Goal: Communication & Community: Participate in discussion

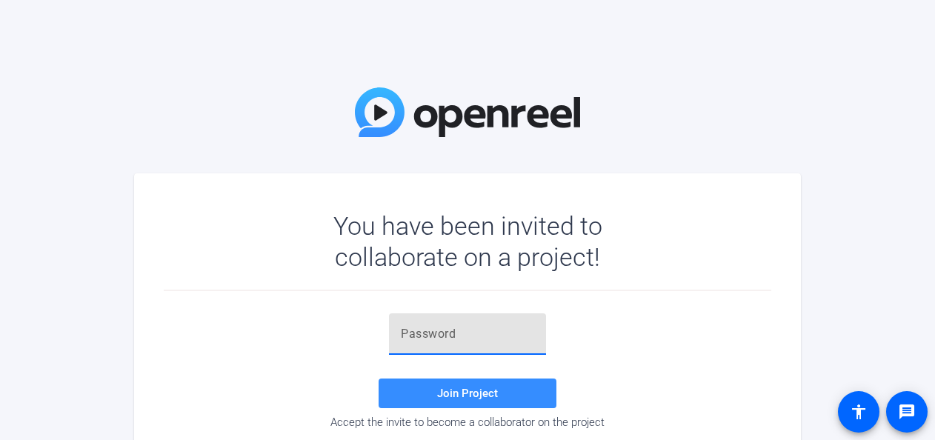
click at [370, 259] on input "text" at bounding box center [467, 334] width 133 height 18
paste input "+C='gf"
type input "+C='gf"
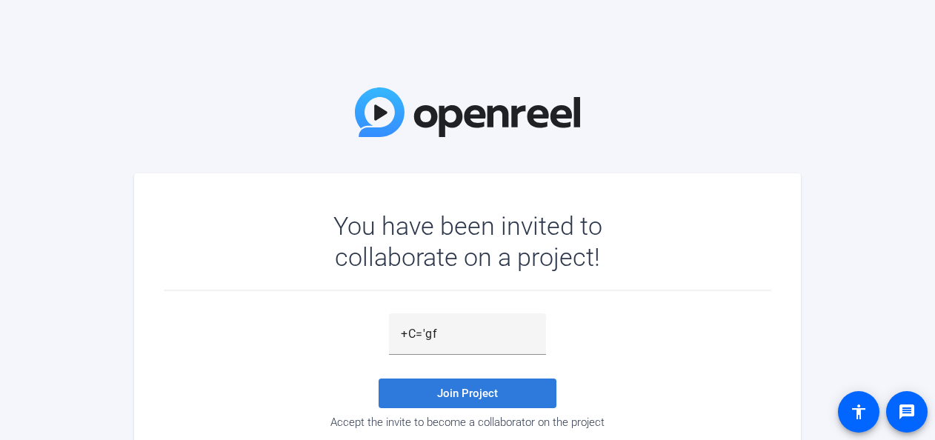
click at [370, 259] on span "Join Project" at bounding box center [467, 393] width 61 height 13
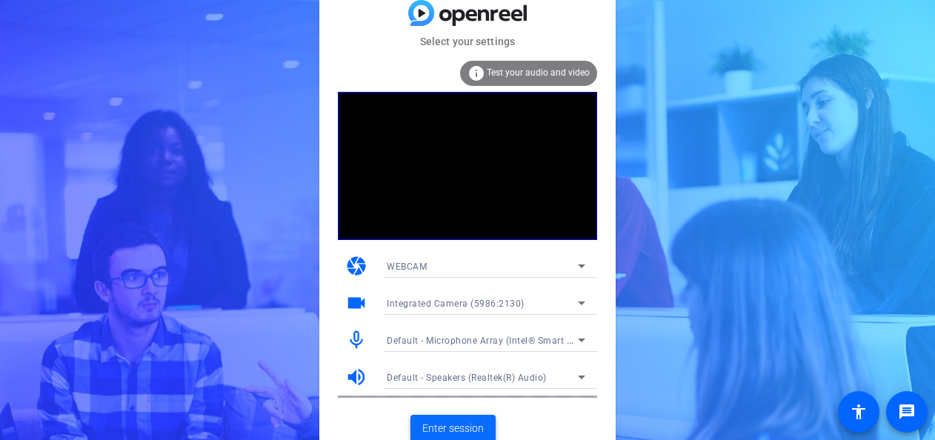
click at [370, 259] on span "Enter session" at bounding box center [452, 429] width 61 height 16
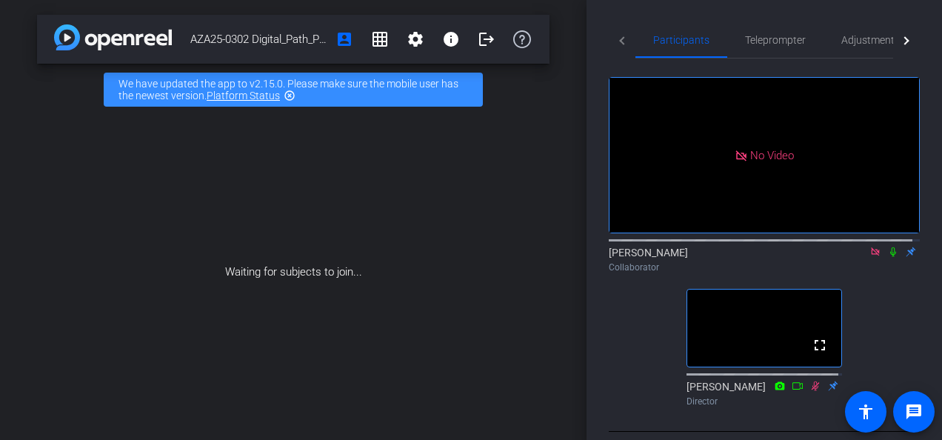
click at [292, 90] on mat-icon "highlight_off" at bounding box center [290, 96] width 12 height 12
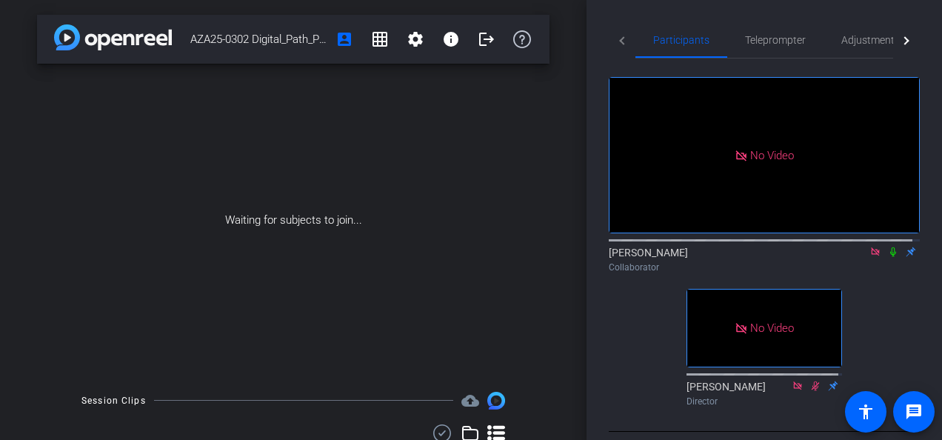
click at [370, 257] on icon at bounding box center [893, 252] width 6 height 10
drag, startPoint x: 887, startPoint y: 268, endPoint x: 887, endPoint y: 282, distance: 13.3
click at [370, 257] on icon at bounding box center [894, 252] width 12 height 10
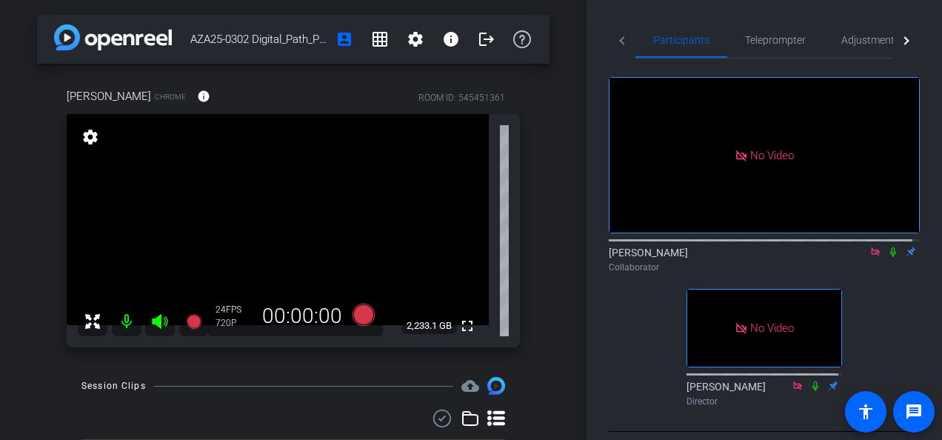
click at [370, 256] on icon at bounding box center [875, 251] width 8 height 8
click at [370, 257] on icon at bounding box center [876, 252] width 6 height 10
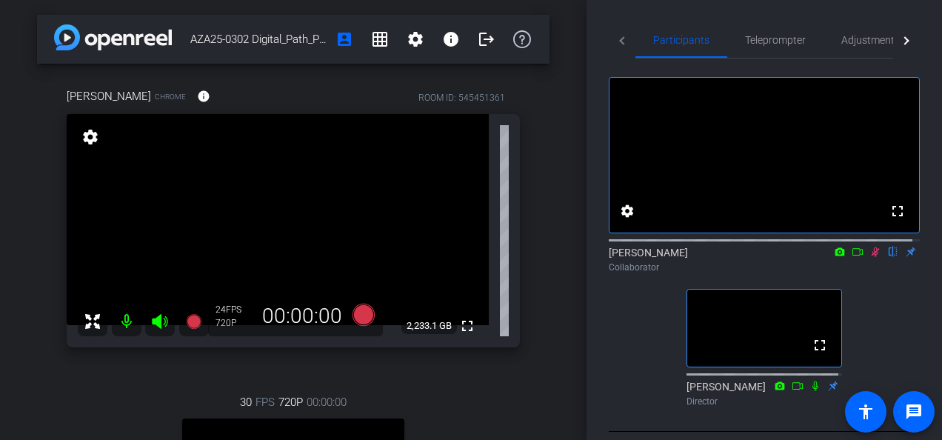
click at [370, 257] on icon at bounding box center [876, 252] width 12 height 10
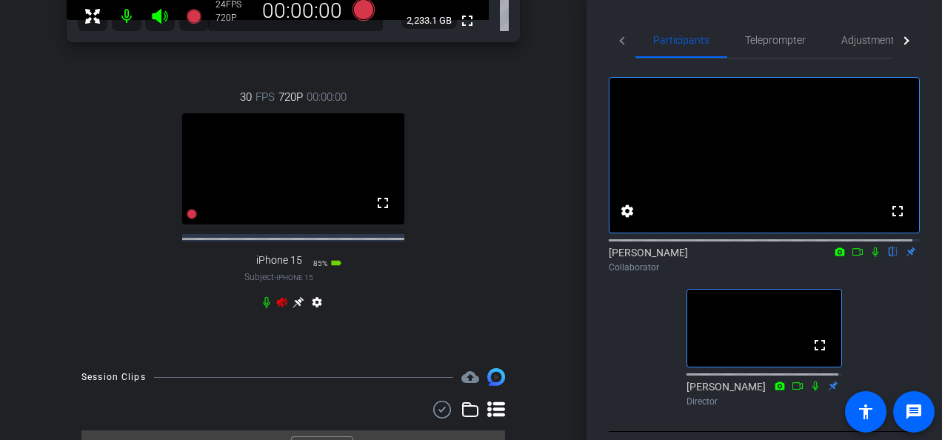
scroll to position [234, 0]
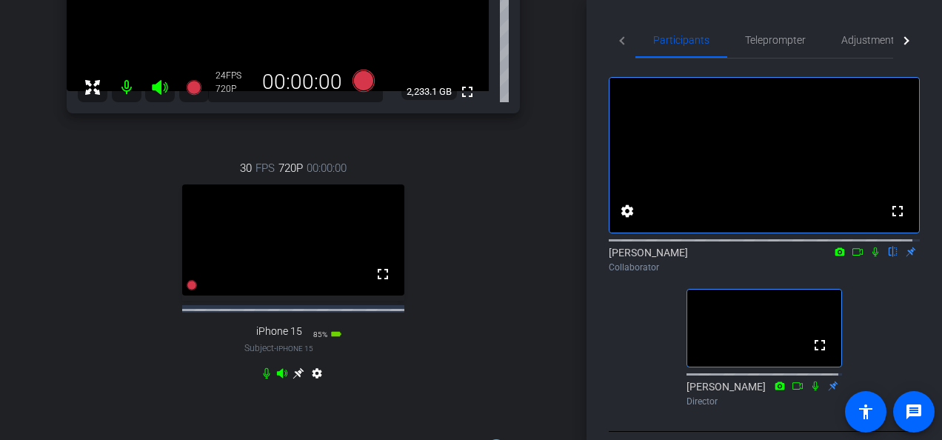
drag, startPoint x: 865, startPoint y: 262, endPoint x: 868, endPoint y: 283, distance: 21.0
click at [370, 257] on icon at bounding box center [876, 252] width 12 height 10
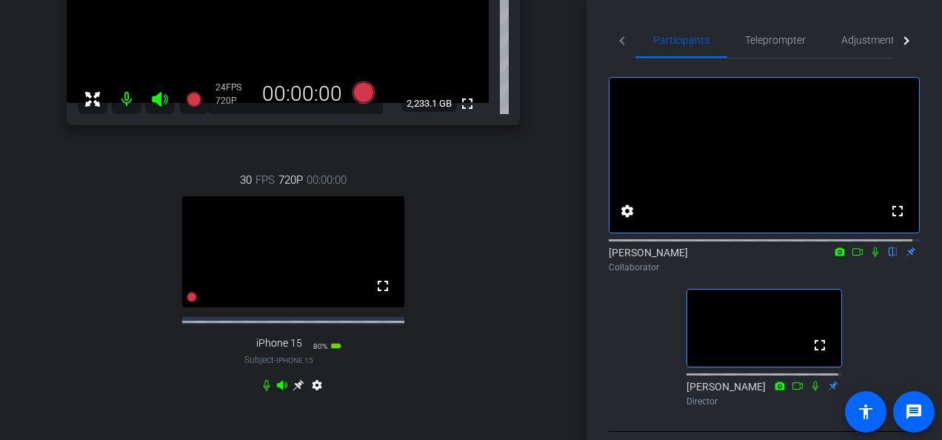
scroll to position [148, 0]
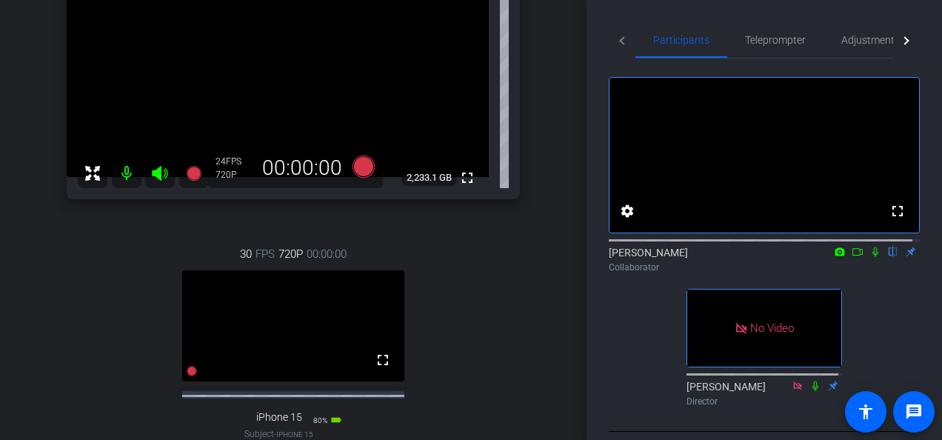
click at [370, 257] on icon at bounding box center [876, 252] width 12 height 10
click at [370, 259] on mat-icon at bounding box center [840, 251] width 18 height 13
click at [370, 259] on div at bounding box center [471, 220] width 942 height 440
click at [370, 257] on icon at bounding box center [858, 252] width 12 height 10
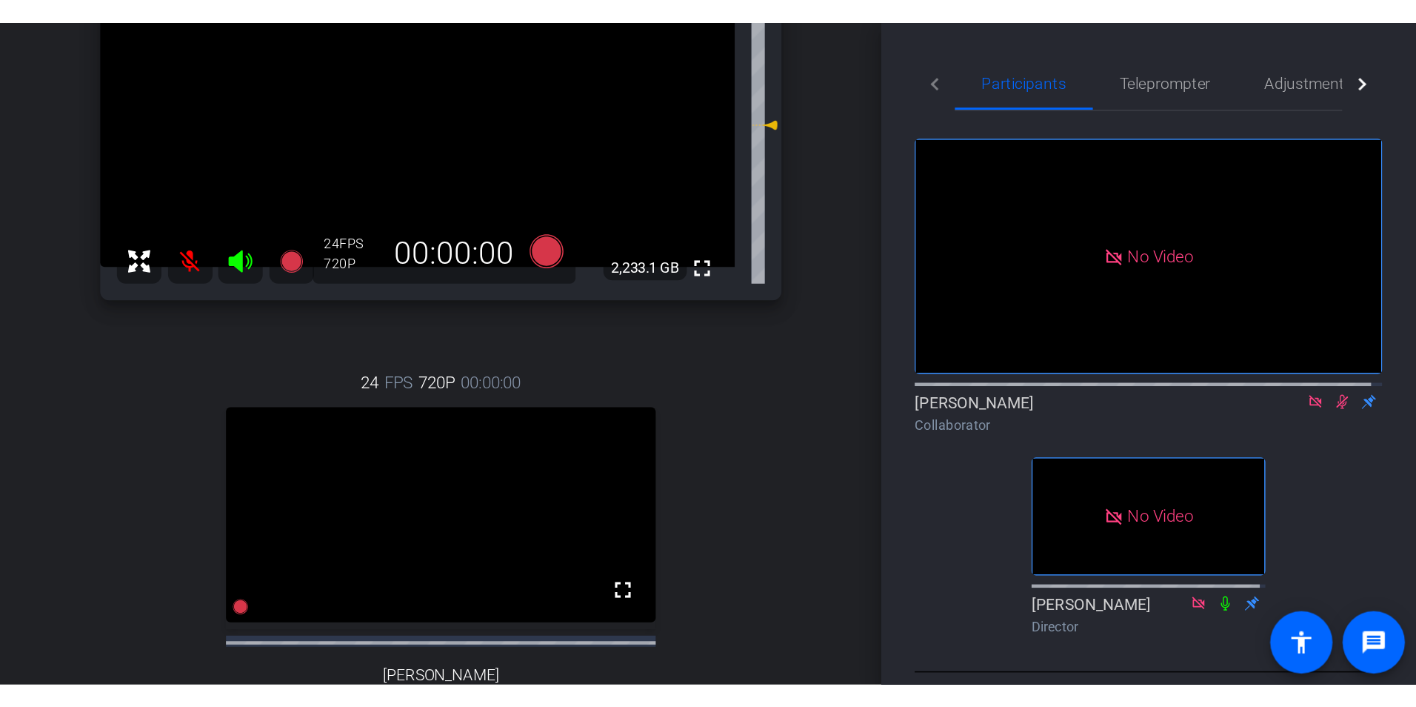
scroll to position [0, 0]
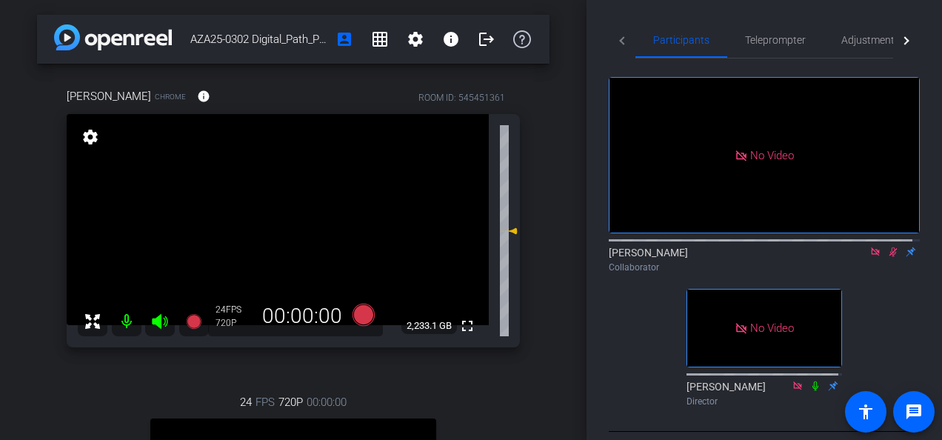
drag, startPoint x: 885, startPoint y: 265, endPoint x: 882, endPoint y: 290, distance: 24.5
click at [370, 257] on icon at bounding box center [894, 252] width 8 height 10
click at [370, 257] on icon at bounding box center [894, 252] width 12 height 10
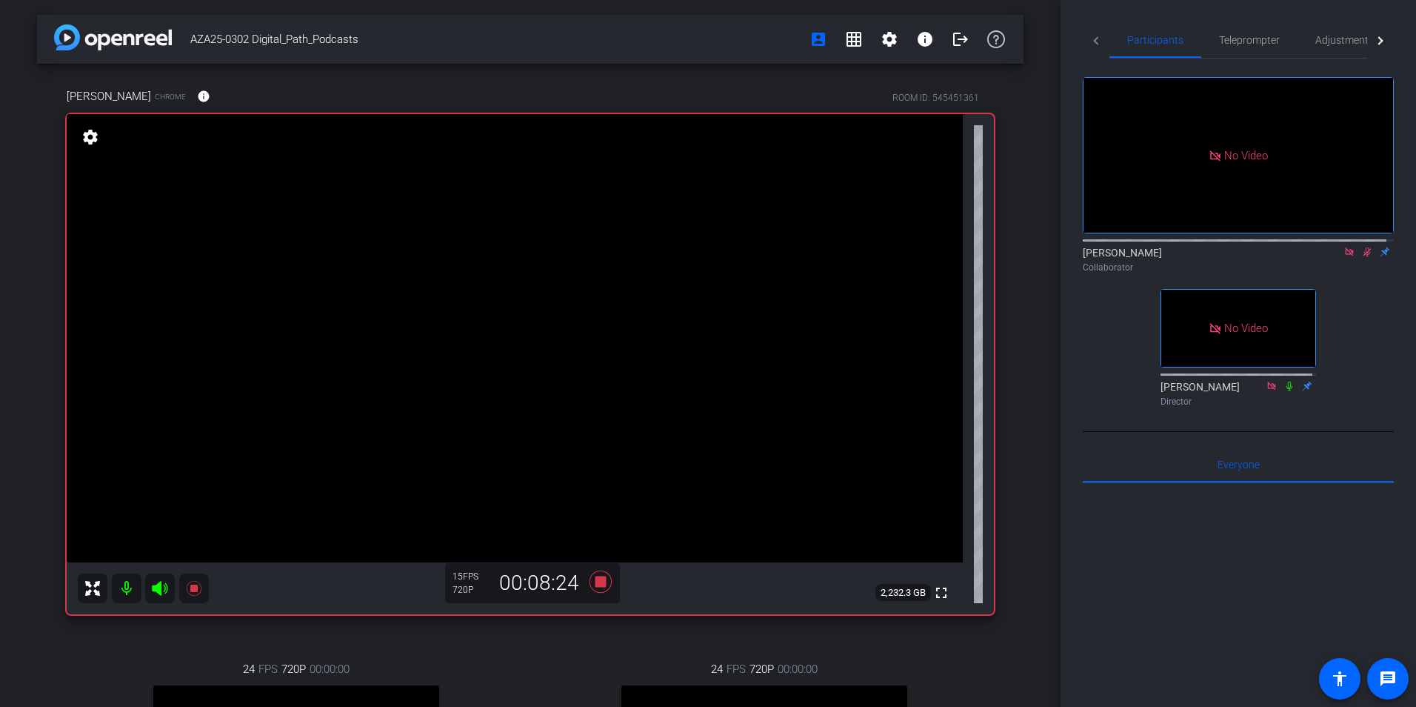
click at [370, 257] on icon at bounding box center [1368, 252] width 8 height 10
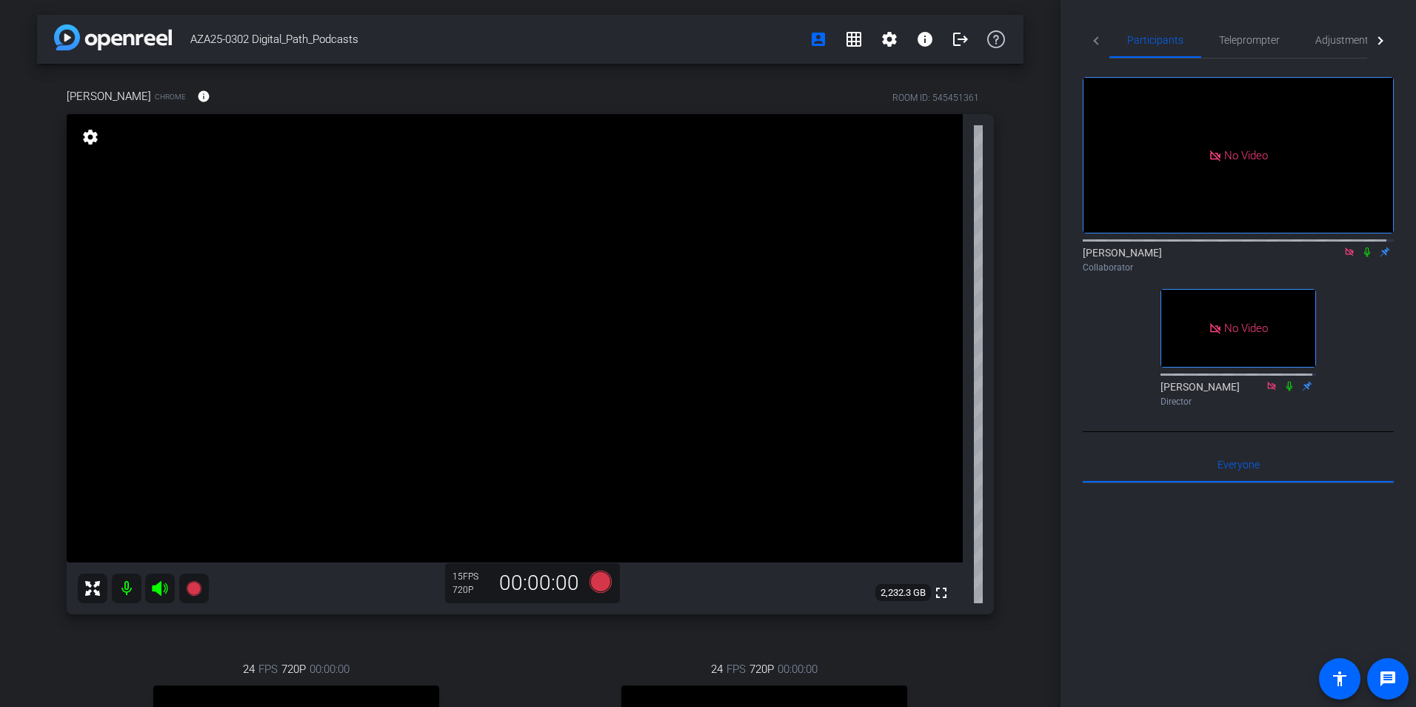
click at [370, 257] on icon at bounding box center [1368, 252] width 12 height 10
drag, startPoint x: 1360, startPoint y: 269, endPoint x: 1365, endPoint y: 282, distance: 14.3
click at [370, 257] on icon at bounding box center [1368, 252] width 8 height 10
click at [370, 257] on icon at bounding box center [1368, 252] width 12 height 10
click at [370, 257] on icon at bounding box center [1368, 252] width 8 height 10
